Goal: Task Accomplishment & Management: Manage account settings

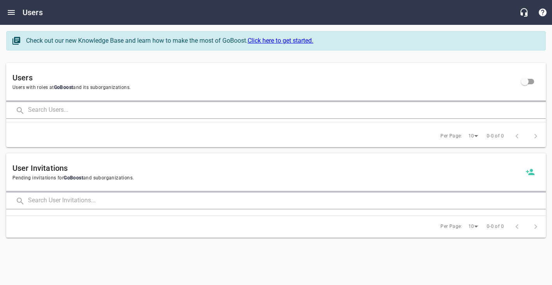
click at [63, 108] on input "text" at bounding box center [287, 110] width 518 height 17
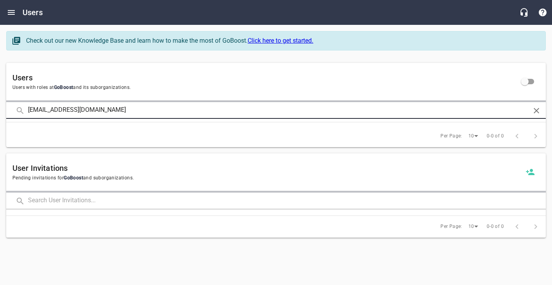
click button at bounding box center [0, 0] width 0 height 0
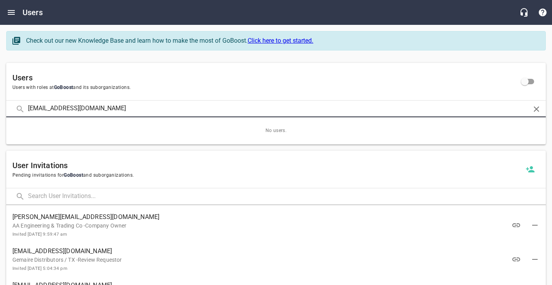
click at [61, 106] on input "[EMAIL_ADDRESS][DOMAIN_NAME]" at bounding box center [276, 109] width 496 height 17
type input "k"
click at [9, 12] on icon "Open drawer" at bounding box center [11, 12] width 9 height 9
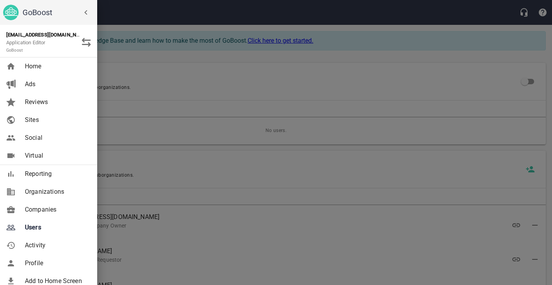
click at [41, 213] on span "Companies" at bounding box center [56, 209] width 63 height 9
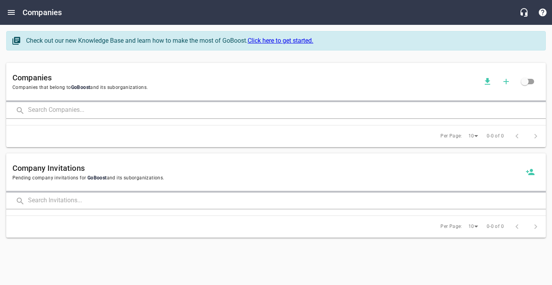
click at [64, 115] on input "text" at bounding box center [287, 110] width 518 height 17
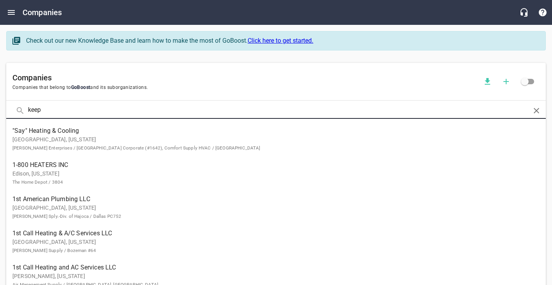
type input "keep"
click button at bounding box center [0, 0] width 0 height 0
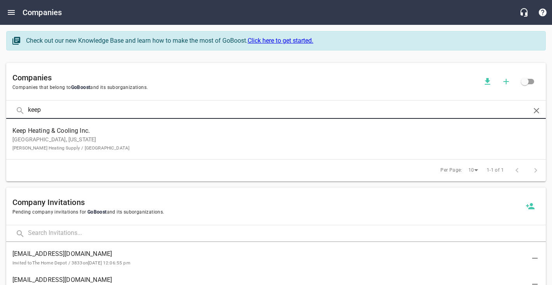
click at [100, 171] on div "Per Page: 10 1-1 of 1" at bounding box center [276, 171] width 540 height 22
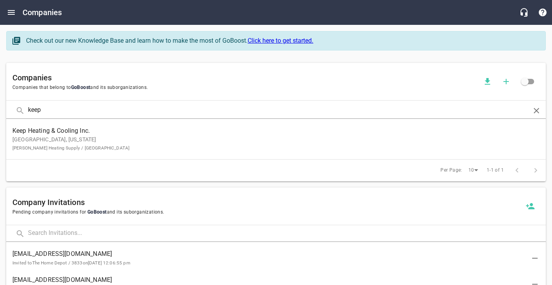
click at [98, 146] on p "[GEOGRAPHIC_DATA], [US_STATE] [PERSON_NAME] Heating Supply / [GEOGRAPHIC_DATA]" at bounding box center [269, 144] width 515 height 16
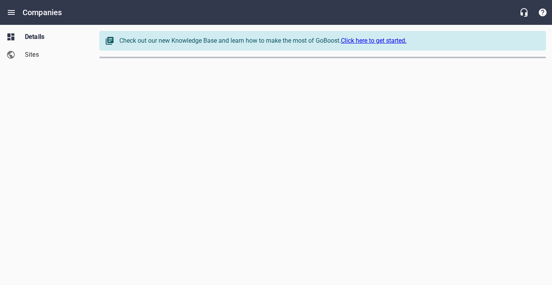
select select "[US_STATE]"
select select "62"
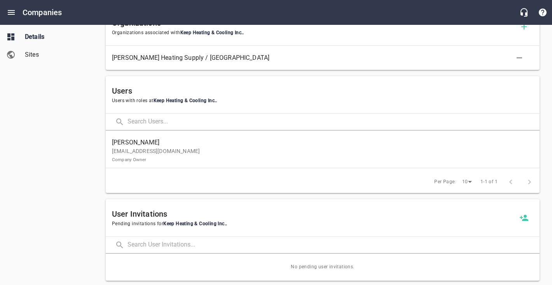
scroll to position [441, 0]
click at [39, 59] on span "Sites" at bounding box center [54, 54] width 59 height 9
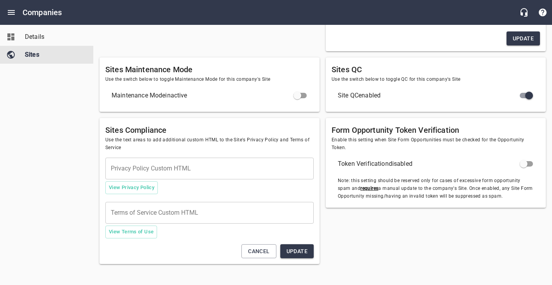
type textarea "<meta name="google-site-verification" content="JIRvw_SyCAzXv87jRm44ufps9hll4WnD…"
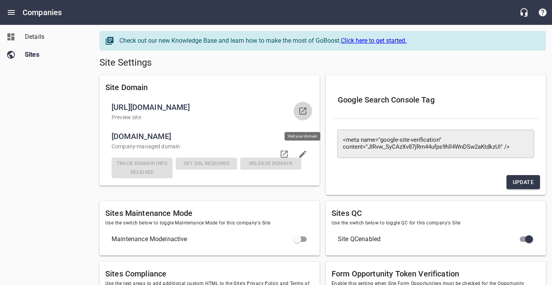
click at [302, 115] on icon at bounding box center [302, 111] width 7 height 7
